Goal: Task Accomplishment & Management: Manage account settings

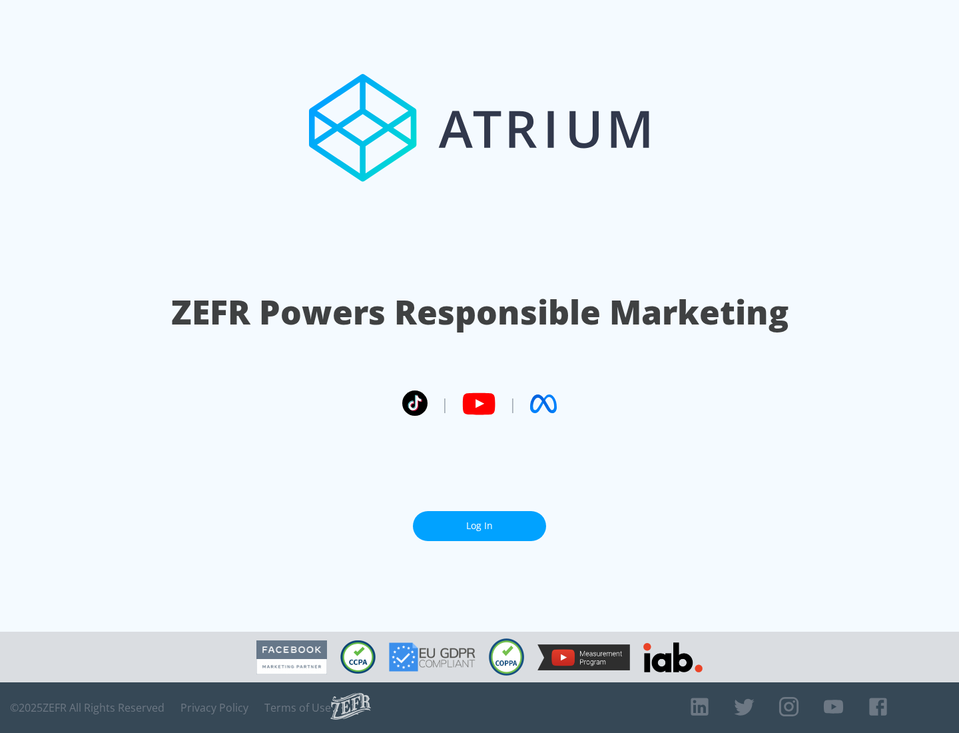
click at [480, 526] on link "Log In" at bounding box center [479, 526] width 133 height 30
